Goal: Find contact information: Obtain details needed to contact an individual or organization

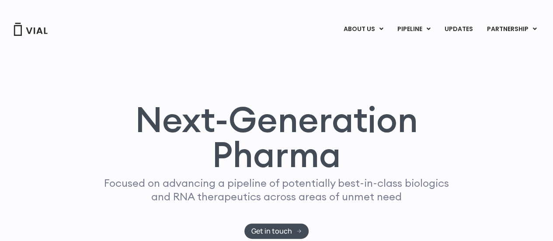
scroll to position [1, 0]
click at [316, 71] on div "Next-Generation Pharma Focused on advancing a pipeline of potentially best-in-c…" at bounding box center [276, 150] width 527 height 229
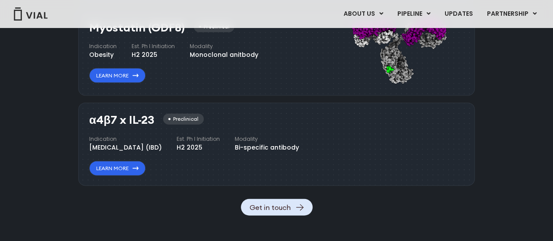
scroll to position [1006, 0]
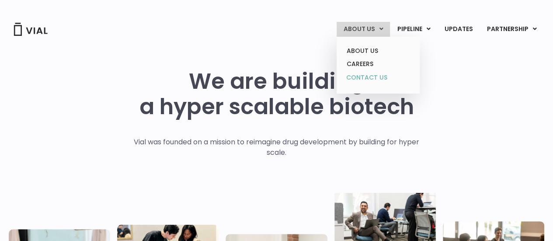
click at [372, 79] on link "CONTACT US" at bounding box center [378, 78] width 76 height 14
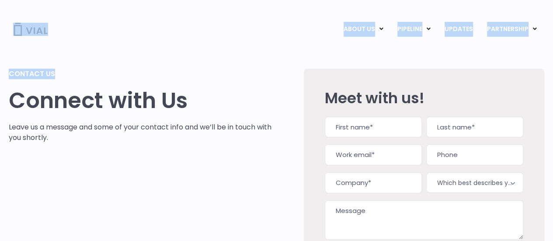
drag, startPoint x: 170, startPoint y: 24, endPoint x: 110, endPoint y: -53, distance: 97.1
click at [110, 0] on html "Skip to content Vial Announces Dosing of First Patient in Phase 1 Healthy Volun…" at bounding box center [276, 199] width 553 height 399
click at [233, 37] on div "Contact us Connect with Us Leave us a message and some of your contact info and…" at bounding box center [276, 176] width 535 height 278
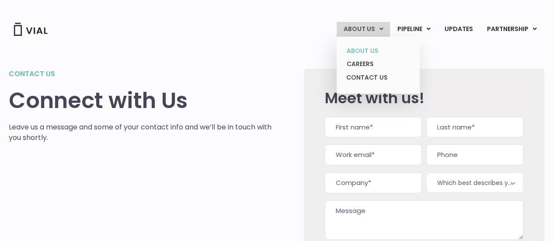
click at [368, 45] on link "ABOUT US" at bounding box center [378, 51] width 76 height 14
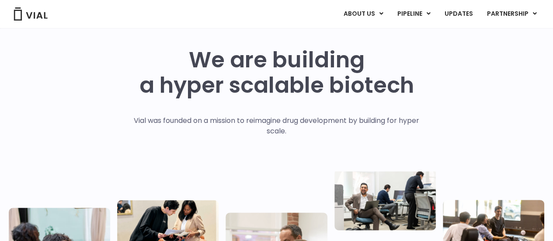
scroll to position [22, 0]
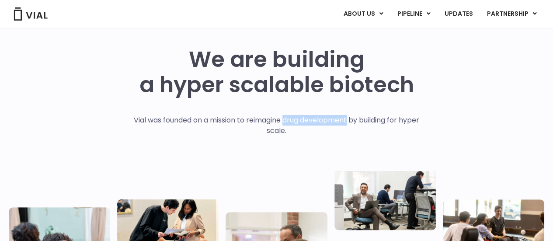
drag, startPoint x: 285, startPoint y: 120, endPoint x: 349, endPoint y: 117, distance: 63.9
click at [349, 117] on p "Vial was founded on a mission to reimagine drug development by building for hyp…" at bounding box center [277, 125] width 304 height 21
copy p "drug development"
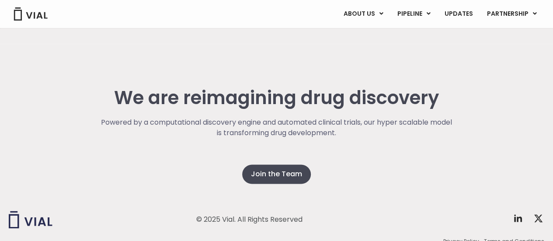
scroll to position [2288, 0]
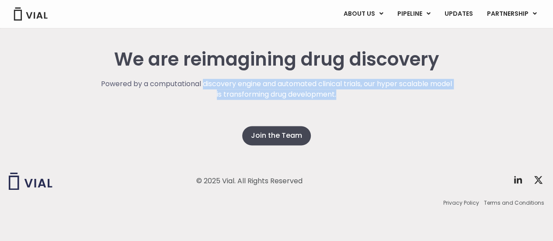
drag, startPoint x: 212, startPoint y: 84, endPoint x: 372, endPoint y: 95, distance: 159.5
click at [372, 95] on p "Powered by a computational discovery engine and automated clinical trials, our …" at bounding box center [277, 89] width 354 height 21
copy p "discovery engine and automated clinical trials, our hyper scalable model is tra…"
